Goal: Information Seeking & Learning: Check status

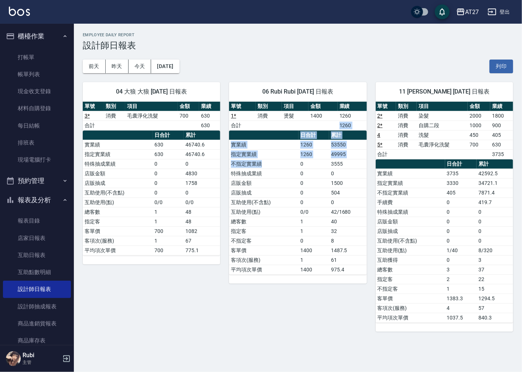
drag, startPoint x: 290, startPoint y: 124, endPoint x: 299, endPoint y: 174, distance: 51.2
click at [299, 174] on div "單號 類別 項目 金額 業績 1 * 消費 燙髮 1400 1260 合計 1260 日合計 累計 實業績 1260 53550 指定實業績 1260 499…" at bounding box center [297, 188] width 137 height 173
drag, startPoint x: 299, startPoint y: 174, endPoint x: 294, endPoint y: 206, distance: 32.6
click at [294, 206] on td "互助使用(不含點)" at bounding box center [263, 202] width 69 height 10
click at [101, 201] on td "互助使用(點)" at bounding box center [118, 202] width 70 height 10
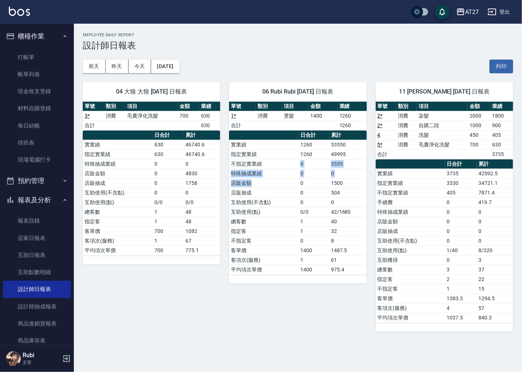
drag, startPoint x: 267, startPoint y: 163, endPoint x: 287, endPoint y: 205, distance: 46.3
click at [287, 205] on tbody "實業績 1260 53550 指定實業績 1260 49995 不指定實業績 0 3555 特殊抽成業績 0 0 店販金額 0 1500 店販抽成 0 504…" at bounding box center [297, 207] width 137 height 135
drag, startPoint x: 287, startPoint y: 205, endPoint x: 293, endPoint y: 231, distance: 26.5
click at [296, 240] on td "不指定客" at bounding box center [263, 241] width 69 height 10
drag, startPoint x: 283, startPoint y: 213, endPoint x: 278, endPoint y: 205, distance: 8.8
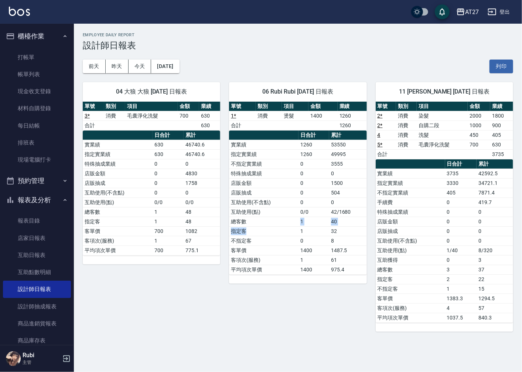
click at [278, 205] on tbody "實業績 1260 53550 指定實業績 1260 49995 不指定實業績 0 3555 特殊抽成業績 0 0 店販金額 0 1500 店販抽成 0 504…" at bounding box center [297, 207] width 137 height 135
drag, startPoint x: 278, startPoint y: 205, endPoint x: 277, endPoint y: 215, distance: 10.0
click at [277, 215] on tbody "實業績 1260 53550 指定實業績 1260 49995 不指定實業績 0 3555 特殊抽成業績 0 0 店販金額 0 1500 店販抽成 0 504…" at bounding box center [297, 207] width 137 height 135
drag, startPoint x: 277, startPoint y: 215, endPoint x: 281, endPoint y: 233, distance: 18.6
click at [282, 237] on td "不指定客" at bounding box center [263, 241] width 69 height 10
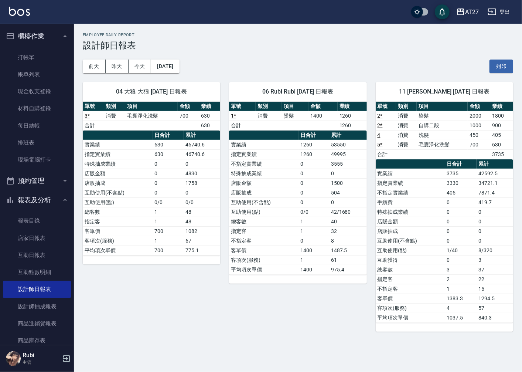
drag, startPoint x: 278, startPoint y: 221, endPoint x: 276, endPoint y: 212, distance: 9.1
click at [276, 212] on tbody "實業績 1260 53550 指定實業績 1260 49995 不指定實業績 0 3555 特殊抽成業績 0 0 店販金額 0 1500 店販抽成 0 504…" at bounding box center [297, 207] width 137 height 135
drag, startPoint x: 276, startPoint y: 212, endPoint x: 279, endPoint y: 223, distance: 12.0
click at [279, 223] on tbody "實業績 1260 53550 指定實業績 1260 49995 不指定實業績 0 3555 特殊抽成業績 0 0 店販金額 0 1500 店販抽成 0 504…" at bounding box center [297, 207] width 137 height 135
drag, startPoint x: 279, startPoint y: 223, endPoint x: 282, endPoint y: 231, distance: 8.5
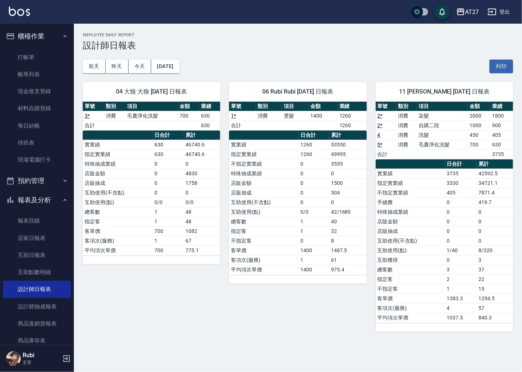
click at [282, 231] on tbody "實業績 1260 53550 指定實業績 1260 49995 不指定實業績 0 3555 特殊抽成業績 0 0 店販金額 0 1500 店販抽成 0 504…" at bounding box center [297, 207] width 137 height 135
drag, startPoint x: 282, startPoint y: 231, endPoint x: 278, endPoint y: 209, distance: 22.9
click at [278, 209] on tbody "實業績 1260 53550 指定實業績 1260 49995 不指定實業績 0 3555 特殊抽成業績 0 0 店販金額 0 1500 店販抽成 0 504…" at bounding box center [297, 207] width 137 height 135
drag, startPoint x: 278, startPoint y: 209, endPoint x: 287, endPoint y: 225, distance: 19.0
click at [287, 225] on tbody "實業績 1260 53550 指定實業績 1260 49995 不指定實業績 0 3555 特殊抽成業績 0 0 店販金額 0 1500 店販抽成 0 504…" at bounding box center [297, 207] width 137 height 135
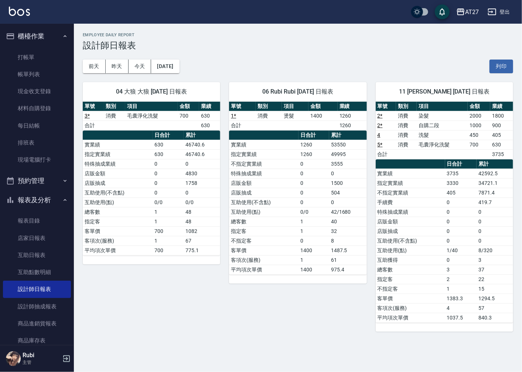
drag, startPoint x: 287, startPoint y: 225, endPoint x: 294, endPoint y: 241, distance: 16.9
click at [294, 241] on td "不指定客" at bounding box center [263, 241] width 69 height 10
drag, startPoint x: 296, startPoint y: 156, endPoint x: 310, endPoint y: 210, distance: 55.0
click at [310, 210] on tbody "實業績 1260 53550 指定實業績 1260 49995 不指定實業績 0 3555 特殊抽成業績 0 0 店販金額 0 1500 店販抽成 0 504…" at bounding box center [297, 207] width 137 height 135
drag, startPoint x: 310, startPoint y: 210, endPoint x: 317, endPoint y: 242, distance: 33.3
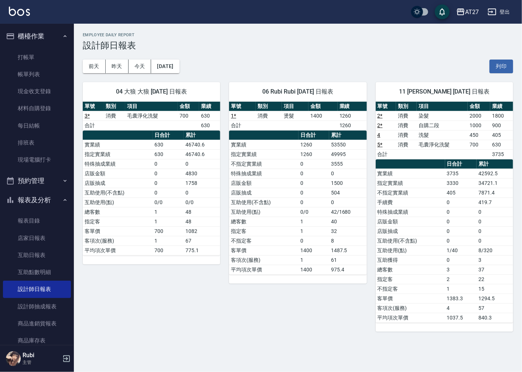
click at [317, 242] on td "0" at bounding box center [314, 241] width 31 height 10
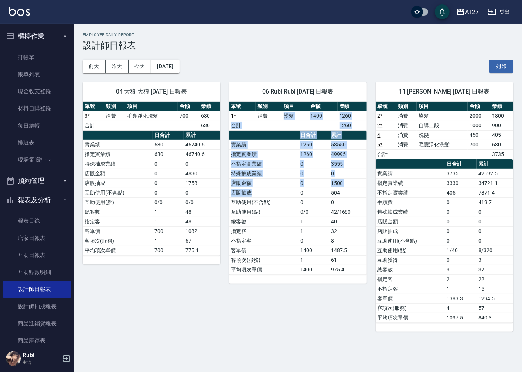
drag, startPoint x: 267, startPoint y: 112, endPoint x: 286, endPoint y: 203, distance: 92.9
click at [286, 203] on div "單號 類別 項目 金額 業績 1 * 消費 燙髮 1400 1260 合計 1260 日合計 累計 實業績 1260 53550 指定實業績 1260 499…" at bounding box center [297, 188] width 137 height 173
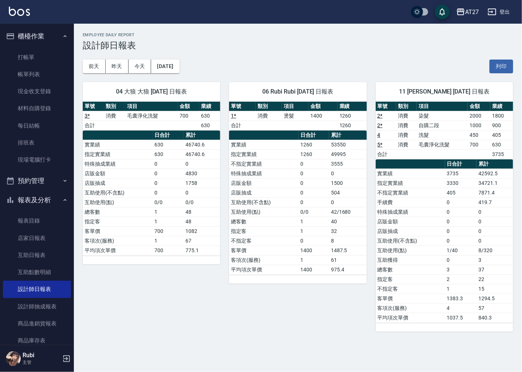
drag, startPoint x: 286, startPoint y: 203, endPoint x: 272, endPoint y: 221, distance: 23.1
click at [272, 221] on tbody "實業績 1260 53550 指定實業績 1260 49995 不指定實業績 0 3555 特殊抽成業績 0 0 店販金額 0 1500 店販抽成 0 504…" at bounding box center [297, 207] width 137 height 135
drag, startPoint x: 272, startPoint y: 221, endPoint x: 264, endPoint y: 180, distance: 41.5
click at [264, 180] on tbody "實業績 1260 53550 指定實業績 1260 49995 不指定實業績 0 3555 特殊抽成業績 0 0 店販金額 0 1500 店販抽成 0 504…" at bounding box center [297, 207] width 137 height 135
drag, startPoint x: 264, startPoint y: 180, endPoint x: 279, endPoint y: 200, distance: 25.0
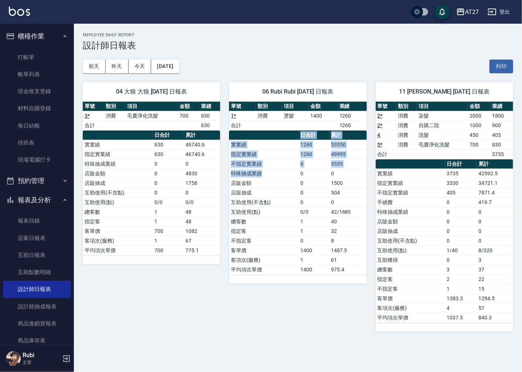
click at [279, 200] on table "日合計 累計 實業績 1260 53550 指定實業績 1260 49995 不指定實業績 0 3555 特殊抽成業績 0 0 店販金額 0 1500 店販抽…" at bounding box center [297, 202] width 137 height 144
drag, startPoint x: 279, startPoint y: 200, endPoint x: 288, endPoint y: 219, distance: 21.2
click at [288, 219] on td "總客數" at bounding box center [263, 222] width 69 height 10
